Goal: Find specific page/section: Find specific page/section

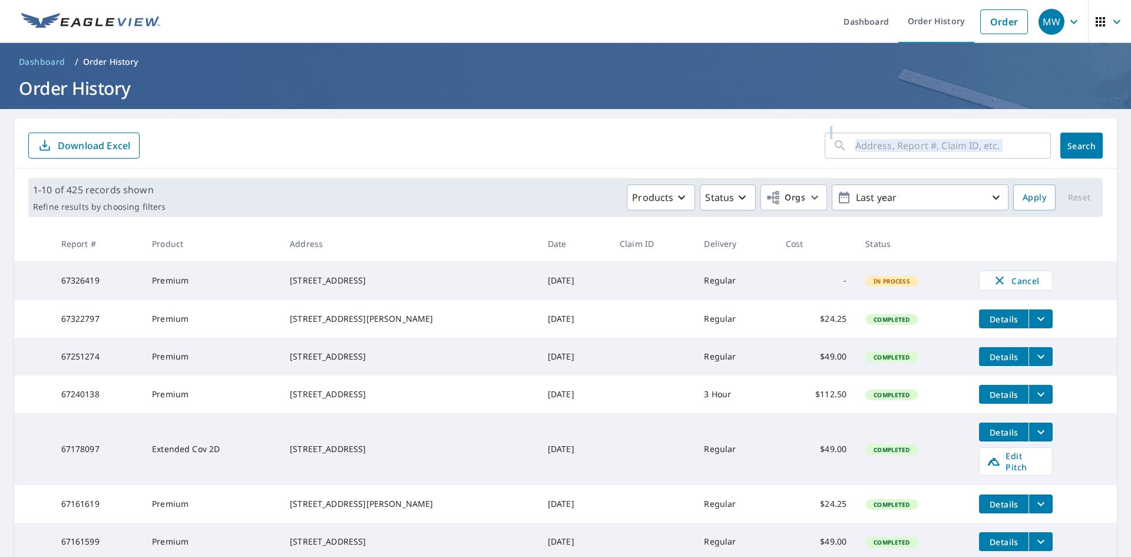
drag, startPoint x: 512, startPoint y: 143, endPoint x: 518, endPoint y: 210, distance: 67.4
click at [518, 210] on div "​ Search Download Excel 1-10 of 425 records shown Refine results by choosing fi…" at bounding box center [565, 419] width 1103 height 602
click at [355, 158] on div "​ Search Download Excel" at bounding box center [565, 143] width 1103 height 50
drag, startPoint x: 373, startPoint y: 235, endPoint x: 381, endPoint y: 231, distance: 9.2
click at [373, 235] on th "Address" at bounding box center [409, 243] width 258 height 35
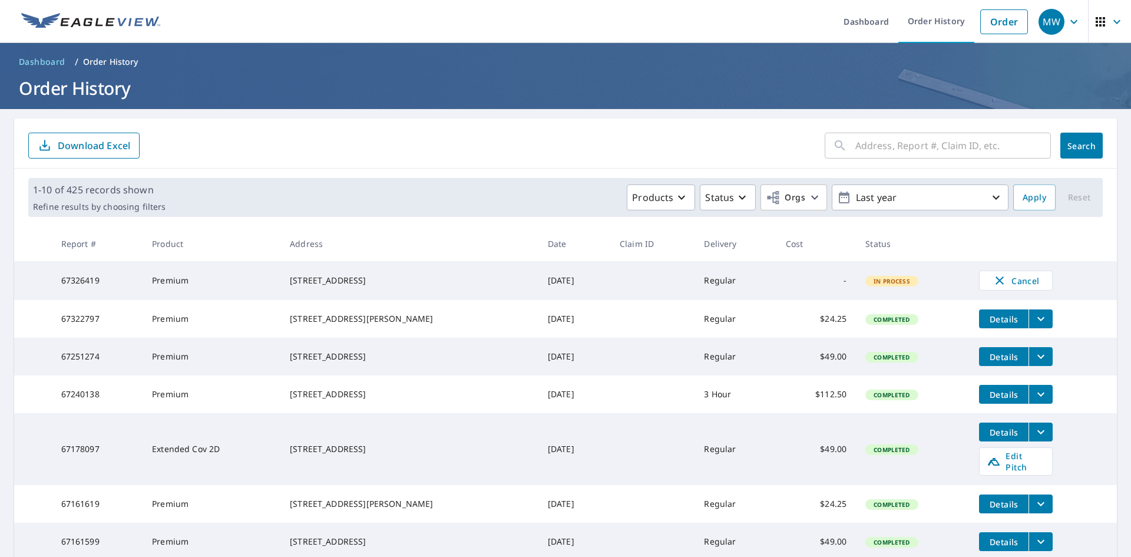
click at [406, 153] on form "​ Search Download Excel" at bounding box center [565, 146] width 1074 height 26
click at [855, 145] on input "text" at bounding box center [953, 145] width 196 height 33
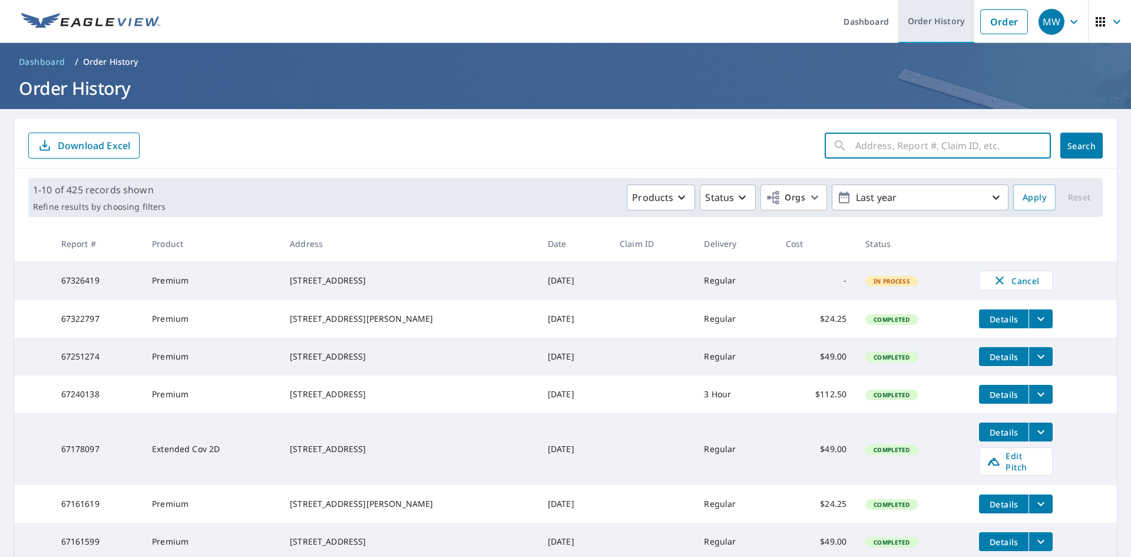
click at [915, 22] on link "Order History" at bounding box center [936, 21] width 76 height 43
click at [924, 22] on link "Order History" at bounding box center [936, 21] width 76 height 43
click at [932, 21] on link "Order History" at bounding box center [936, 21] width 76 height 43
